Goal: Transaction & Acquisition: Register for event/course

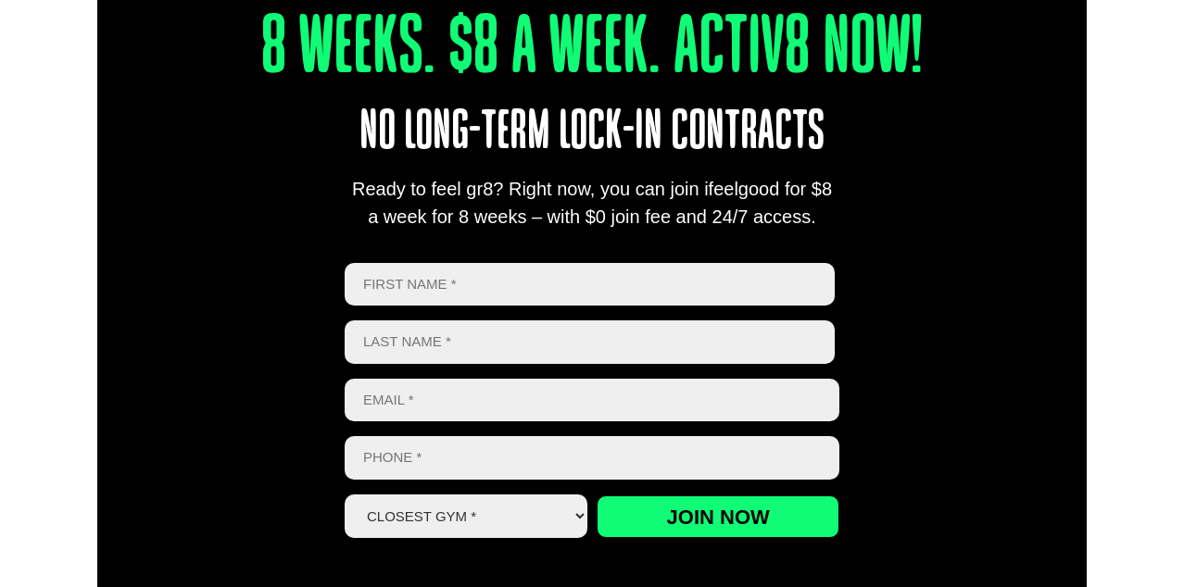
scroll to position [726, 0]
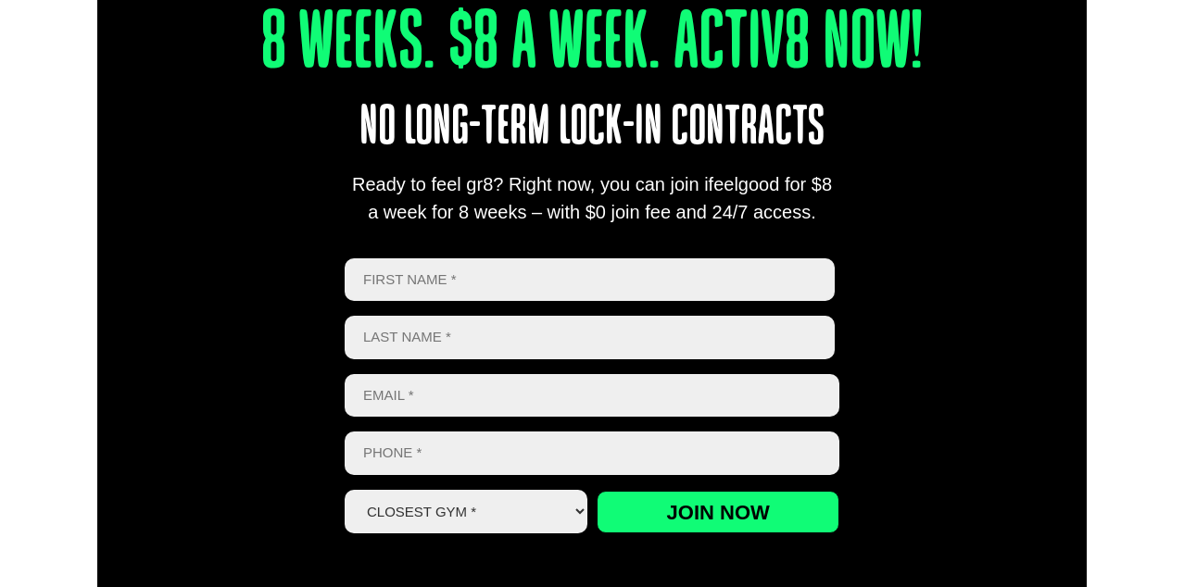
type input "daisy"
type input "kahlon"
type input "[EMAIL_ADDRESS][DOMAIN_NAME]"
type input "0439338407"
select select "Calamvale"
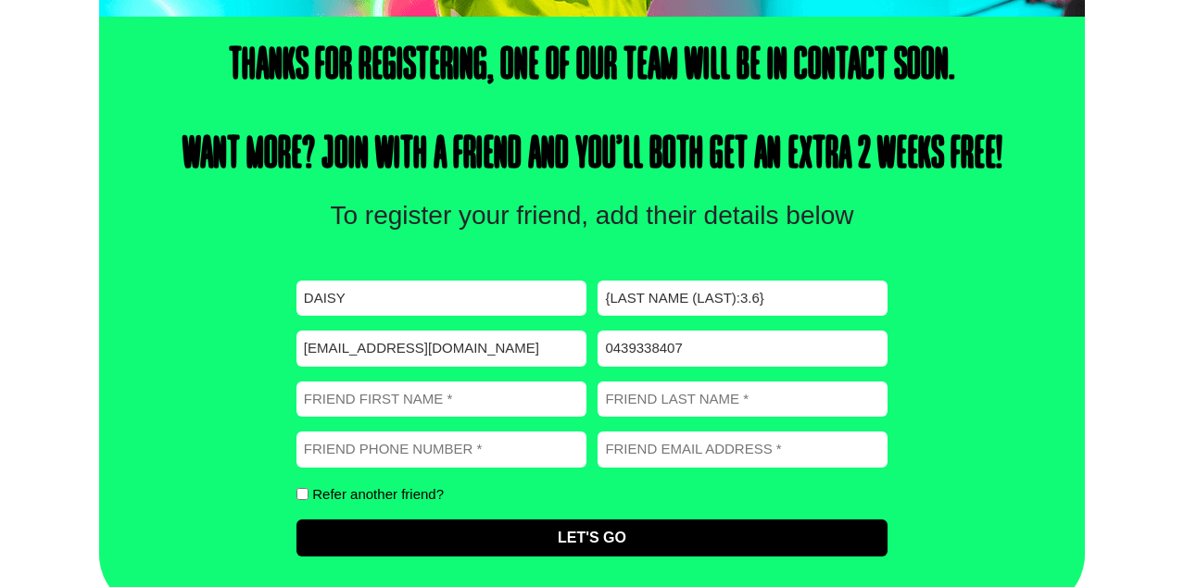
scroll to position [637, 0]
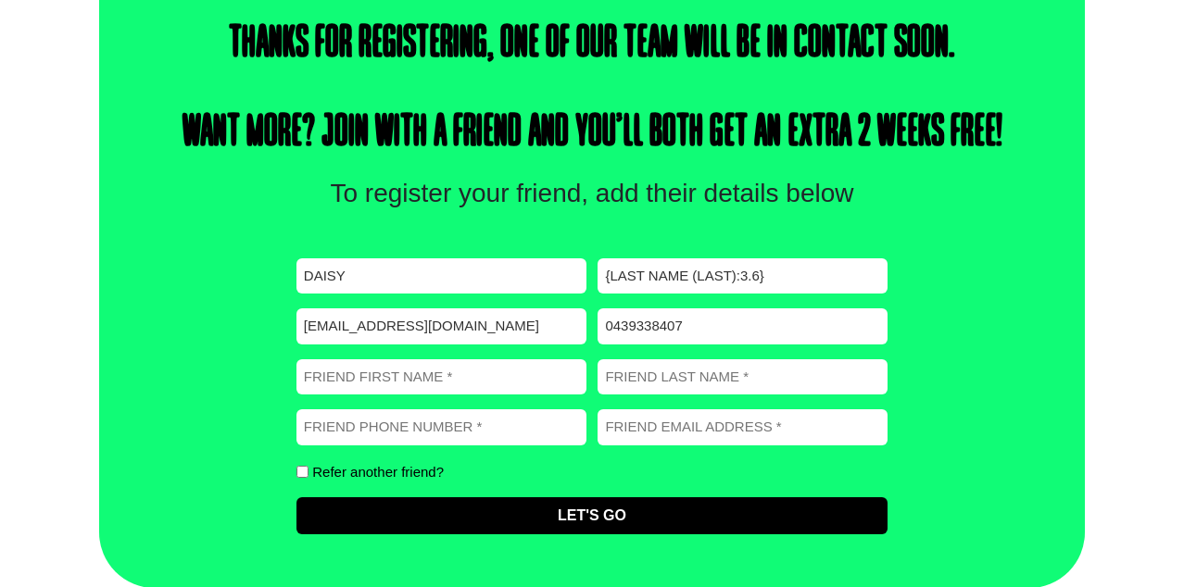
click at [427, 381] on input "Friend First Name (Required)" at bounding box center [441, 377] width 290 height 36
type input "swar"
